Goal: Task Accomplishment & Management: Use online tool/utility

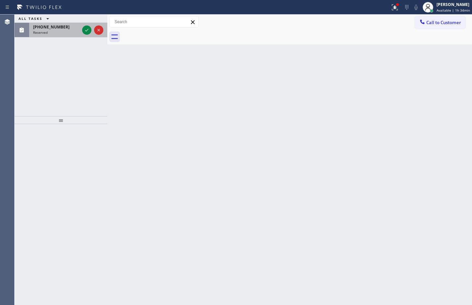
click at [45, 35] on div "[PHONE_NUMBER] Reserved" at bounding box center [55, 30] width 52 height 15
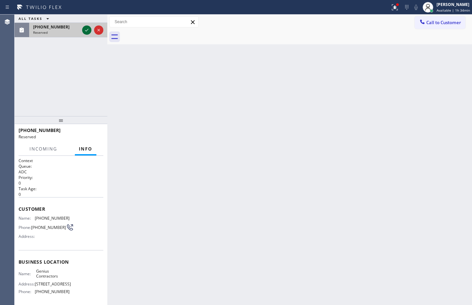
click at [88, 29] on icon at bounding box center [86, 30] width 3 height 3
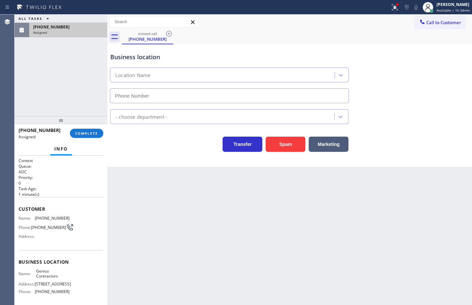
type input "[PHONE_NUMBER]"
click at [89, 139] on div "[PHONE_NUMBER] Assigned COMPLETE" at bounding box center [61, 133] width 85 height 17
click at [92, 136] on span "COMPLETE" at bounding box center [86, 133] width 23 height 5
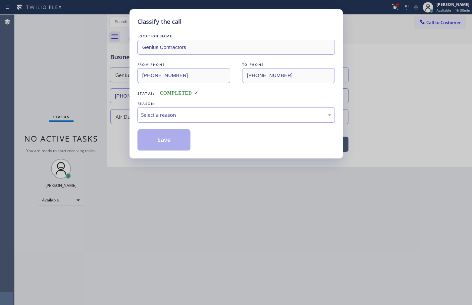
click at [170, 115] on div "Select a reason" at bounding box center [236, 115] width 190 height 8
click at [179, 140] on button "Save" at bounding box center [163, 140] width 53 height 21
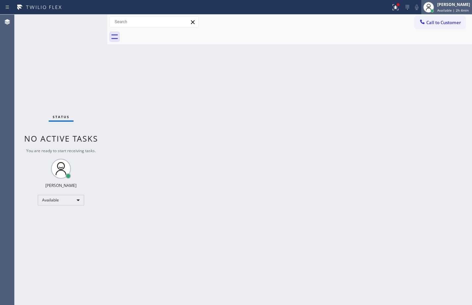
click at [459, 8] on div "[PERSON_NAME] Available | 2h 4min" at bounding box center [454, 7] width 36 height 12
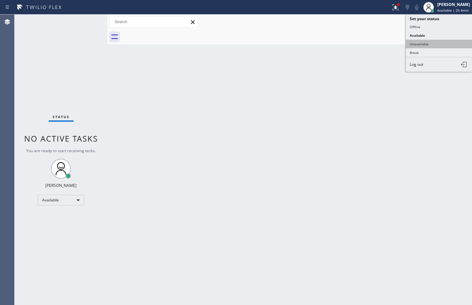
click at [446, 45] on button "Unavailable" at bounding box center [439, 44] width 66 height 9
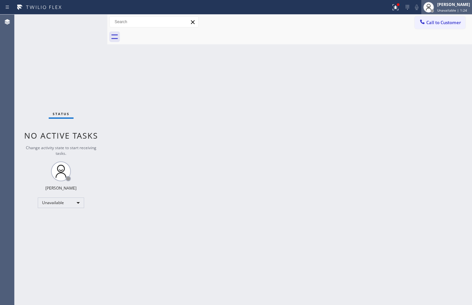
click at [442, 11] on span "Unavailable | 1:24" at bounding box center [452, 10] width 30 height 5
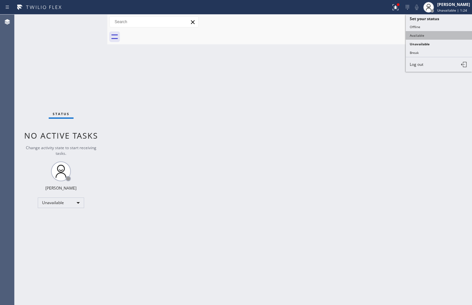
click at [443, 32] on button "Available" at bounding box center [439, 35] width 66 height 9
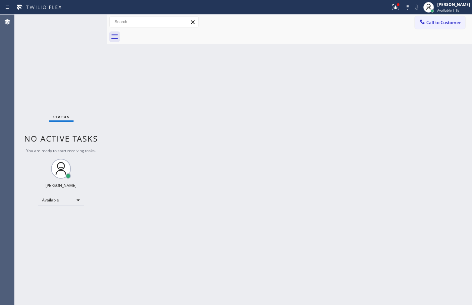
click at [339, 87] on div "Back to Dashboard Change Sender ID Customers Technicians Select a contact Outbo…" at bounding box center [289, 160] width 365 height 291
click at [463, 6] on div "[PERSON_NAME]" at bounding box center [453, 5] width 33 height 6
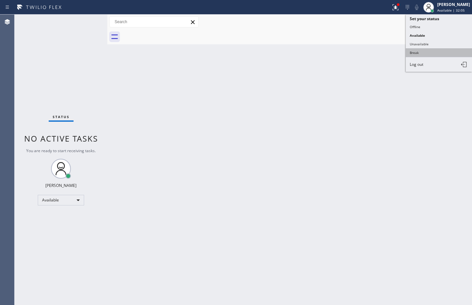
click at [438, 53] on button "Break" at bounding box center [439, 52] width 66 height 9
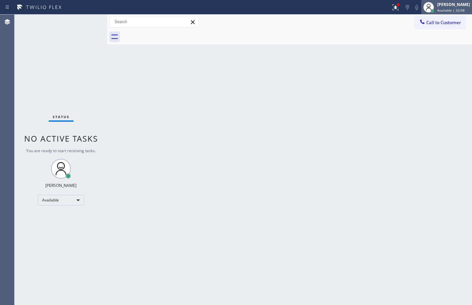
click at [449, 8] on span "Available | 32:08" at bounding box center [450, 10] width 27 height 5
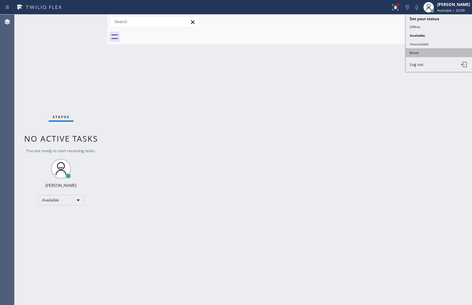
click at [427, 53] on button "Break" at bounding box center [439, 52] width 66 height 9
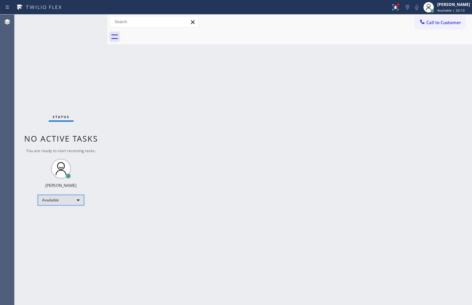
click at [70, 200] on div "Available" at bounding box center [61, 200] width 46 height 11
click at [62, 232] on li "Break" at bounding box center [60, 235] width 45 height 8
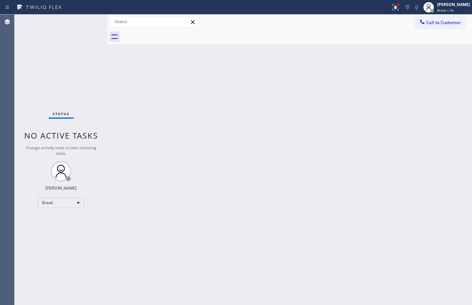
click at [226, 116] on div "Back to Dashboard Change Sender ID Customers Technicians Select a contact Outbo…" at bounding box center [289, 160] width 365 height 291
